Goal: Transaction & Acquisition: Purchase product/service

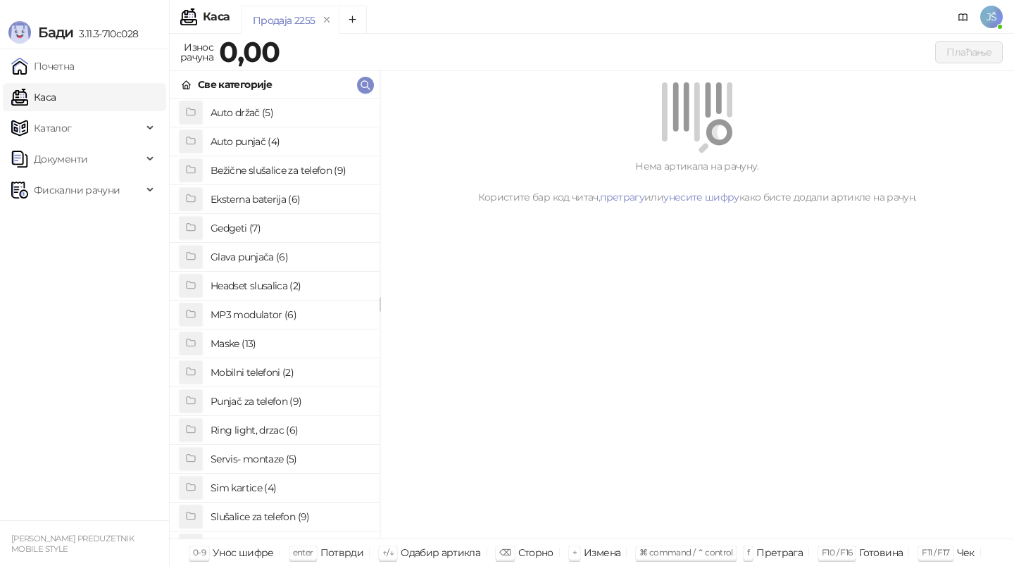
click at [286, 342] on h4 "Maske (13)" at bounding box center [290, 344] width 158 height 23
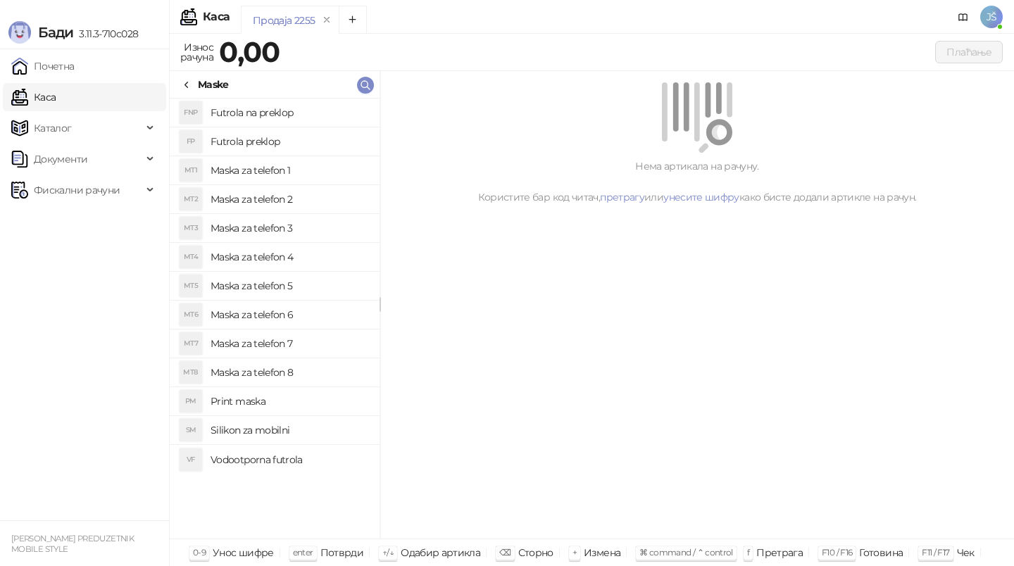
click at [297, 232] on h4 "Maska za telefon 3" at bounding box center [290, 228] width 158 height 23
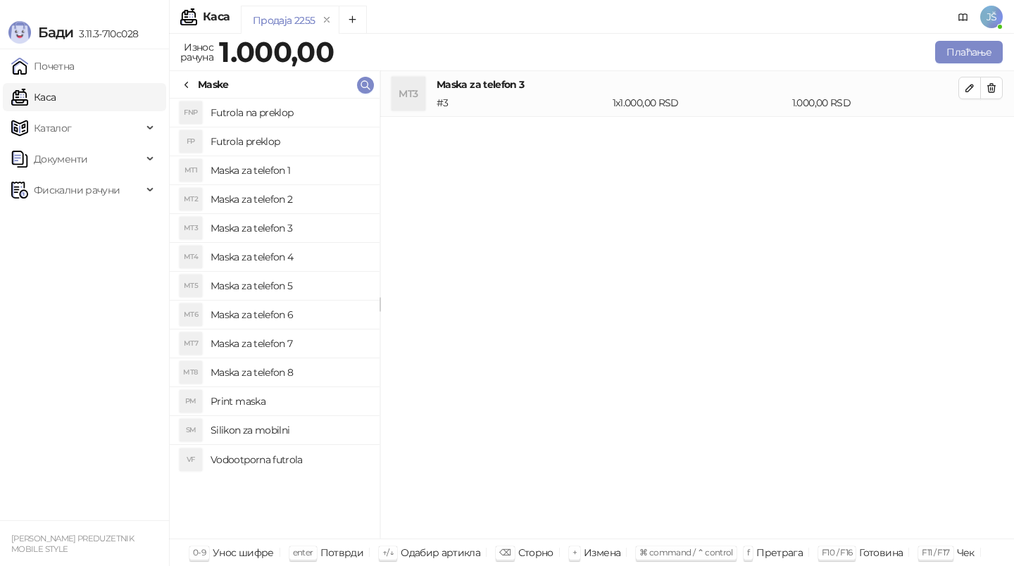
click at [305, 253] on h4 "Maska za telefon 4" at bounding box center [290, 257] width 158 height 23
click at [995, 87] on icon "button" at bounding box center [992, 88] width 8 height 8
click at [981, 59] on button "Плаћање" at bounding box center [970, 52] width 68 height 23
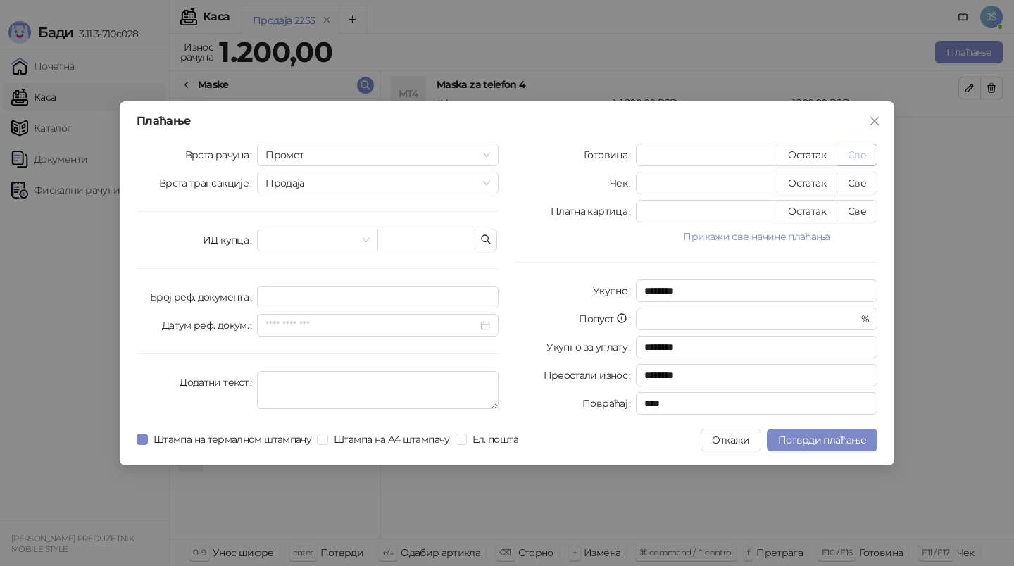
click at [853, 154] on button "Све" at bounding box center [857, 155] width 41 height 23
type input "****"
click at [848, 213] on button "Све" at bounding box center [857, 211] width 41 height 23
type input "*"
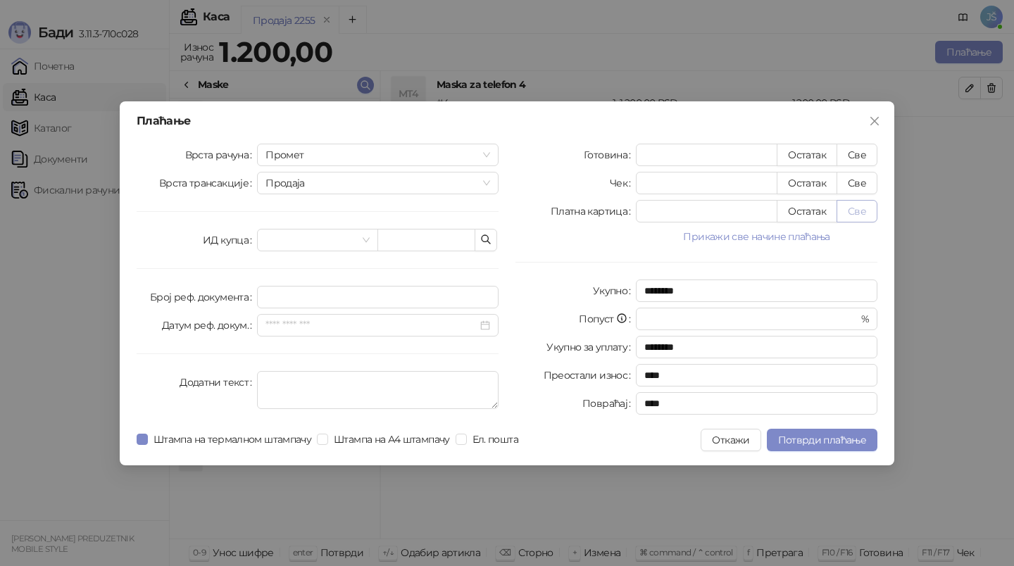
type input "****"
click at [850, 147] on button "Све" at bounding box center [857, 155] width 41 height 23
type input "****"
type input "*"
click at [826, 437] on span "Потврди плаћање" at bounding box center [822, 440] width 88 height 13
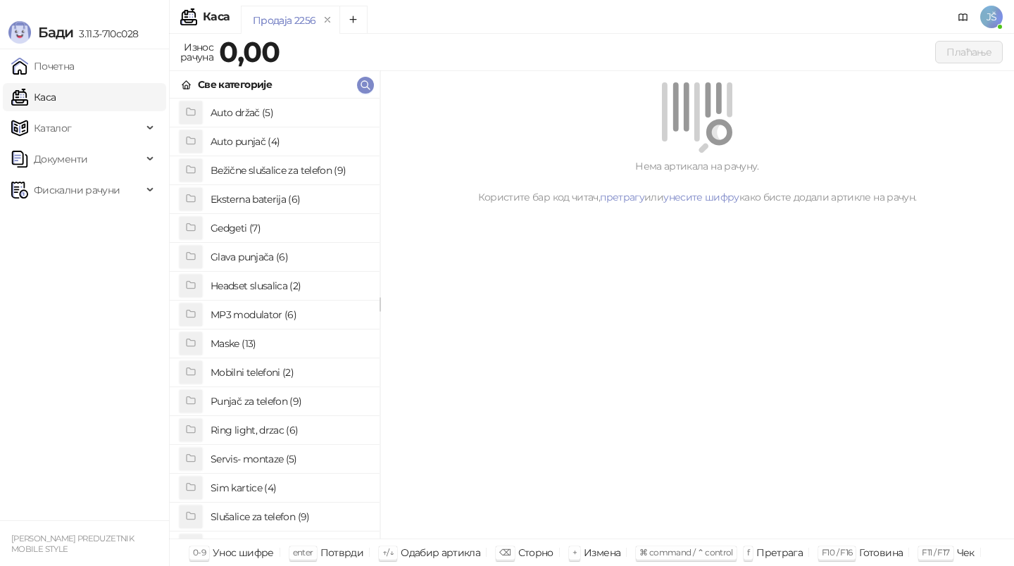
click at [283, 110] on h4 "Auto držač (5)" at bounding box center [290, 112] width 158 height 23
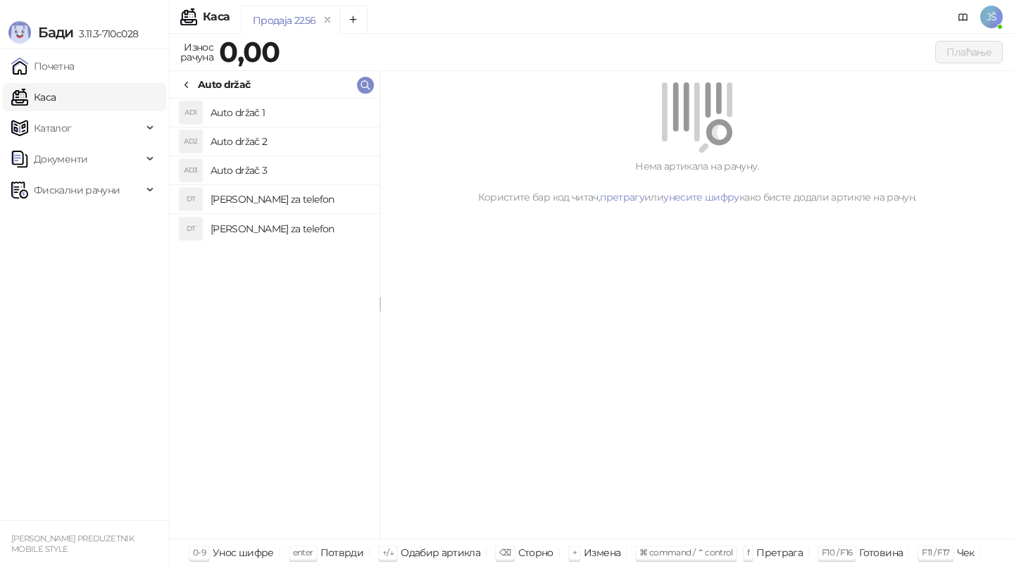
click at [283, 213] on li "DT Drzac za telefon" at bounding box center [275, 199] width 210 height 29
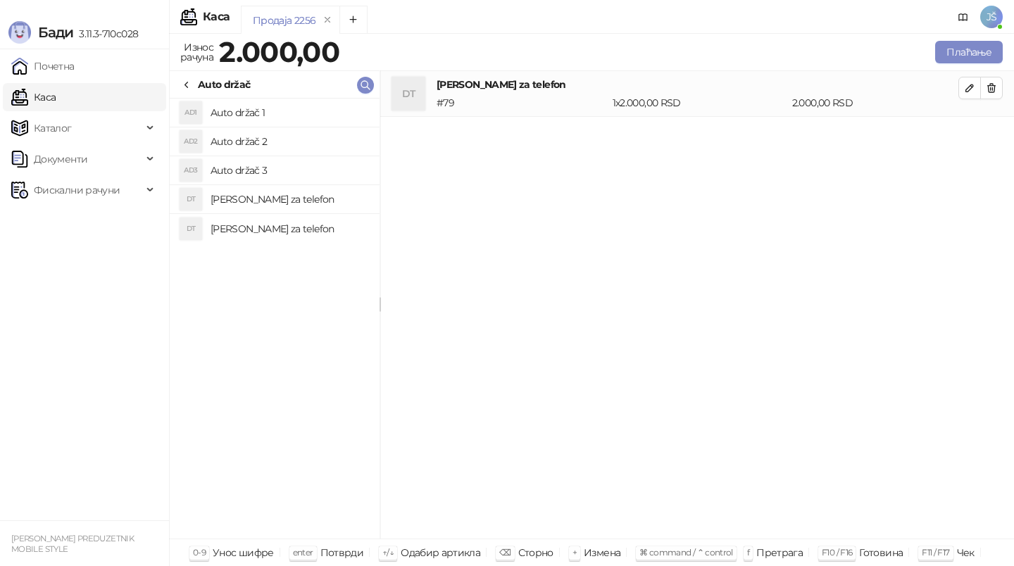
click at [286, 235] on h4 "[PERSON_NAME] za telefon" at bounding box center [290, 229] width 158 height 23
click at [995, 98] on button "button" at bounding box center [992, 88] width 23 height 23
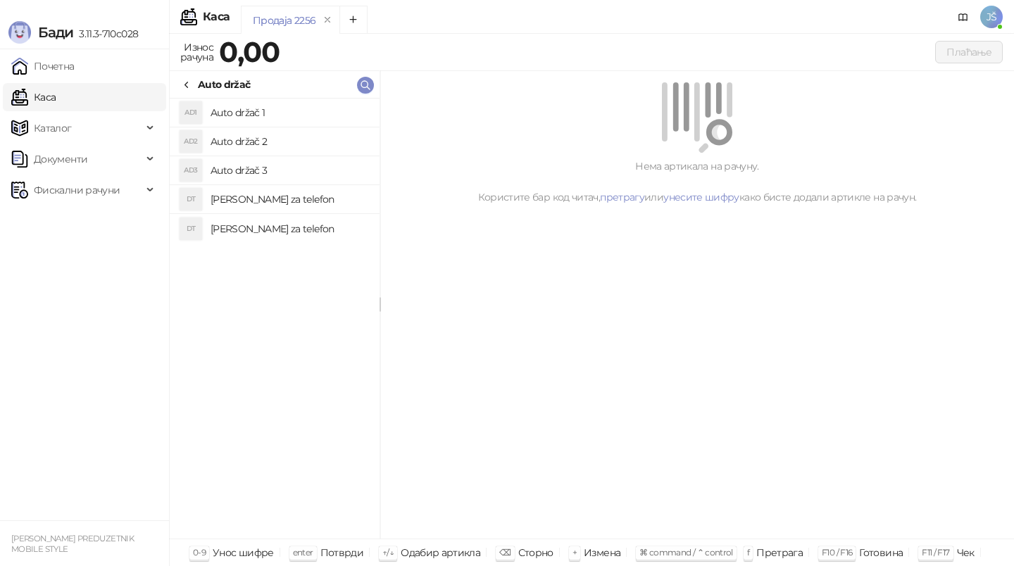
click at [190, 87] on icon at bounding box center [186, 85] width 11 height 11
